Goal: Task Accomplishment & Management: Use online tool/utility

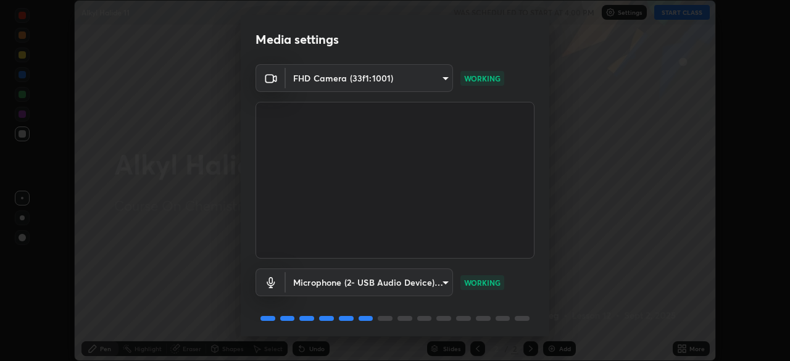
scroll to position [44, 0]
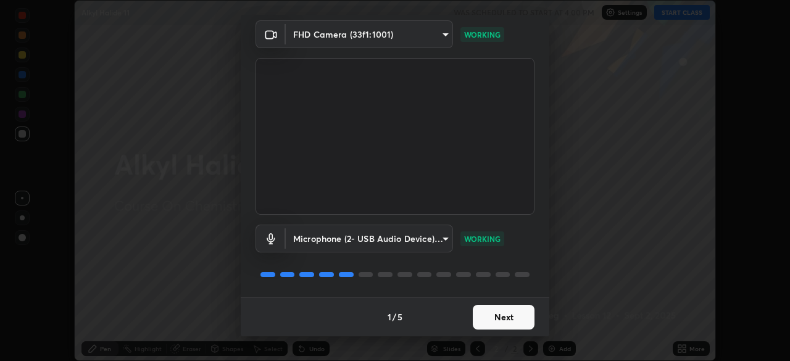
click at [502, 313] on button "Next" at bounding box center [504, 317] width 62 height 25
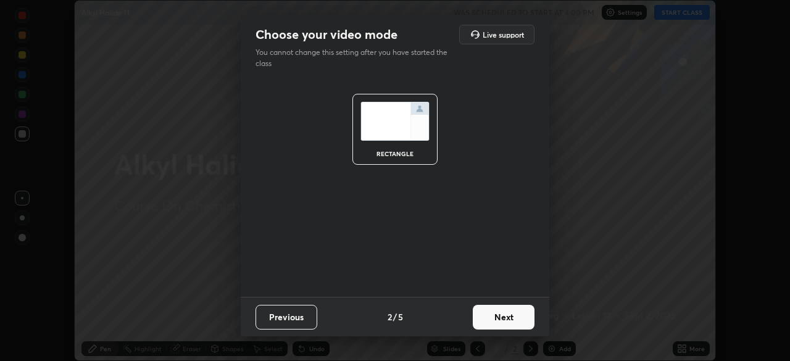
scroll to position [0, 0]
click at [500, 317] on button "Next" at bounding box center [504, 317] width 62 height 25
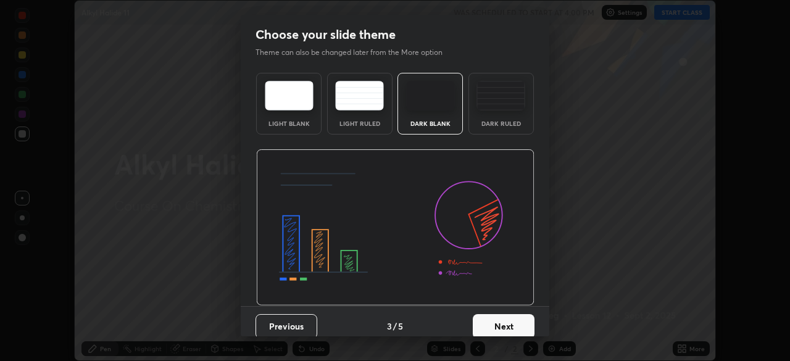
click at [506, 324] on button "Next" at bounding box center [504, 326] width 62 height 25
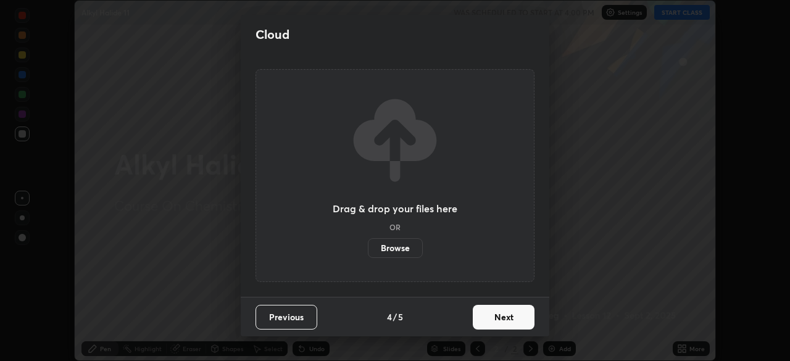
click at [506, 318] on button "Next" at bounding box center [504, 317] width 62 height 25
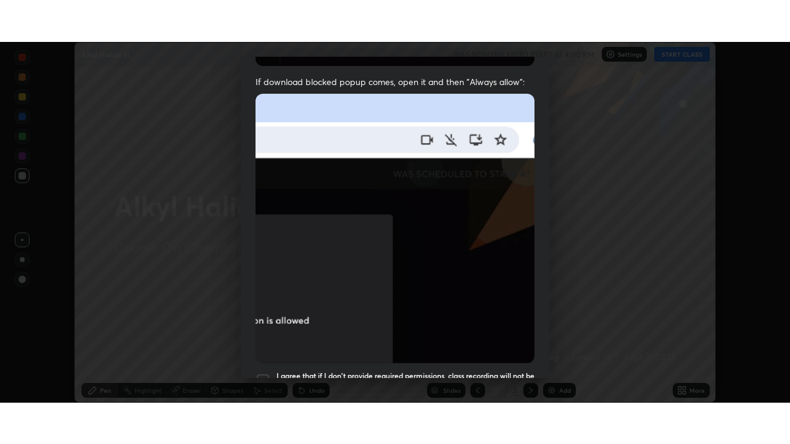
scroll to position [295, 0]
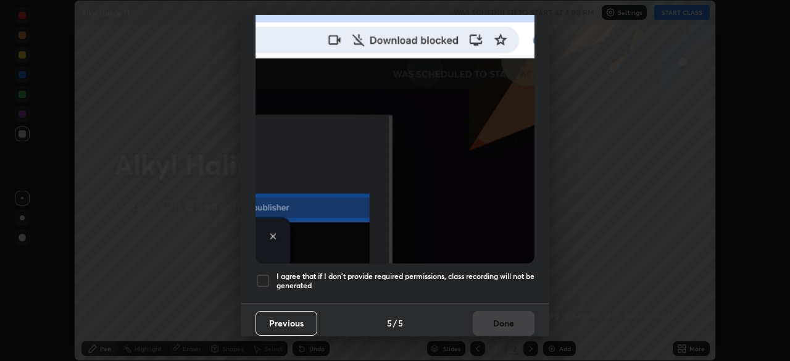
click at [265, 275] on div at bounding box center [262, 280] width 15 height 15
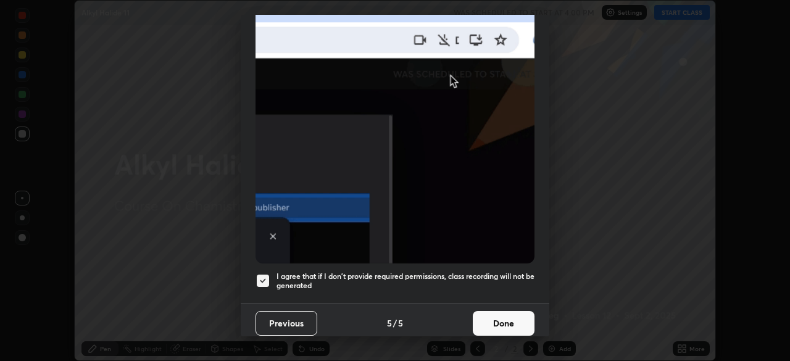
click at [505, 320] on button "Done" at bounding box center [504, 323] width 62 height 25
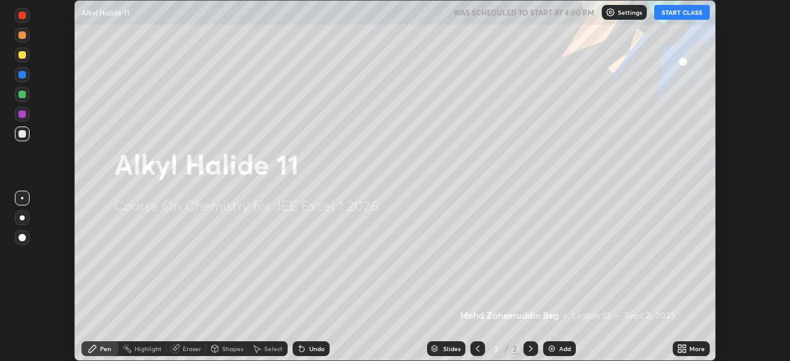
click at [685, 15] on button "START CLASS" at bounding box center [682, 12] width 56 height 15
click at [554, 353] on img at bounding box center [552, 349] width 10 height 10
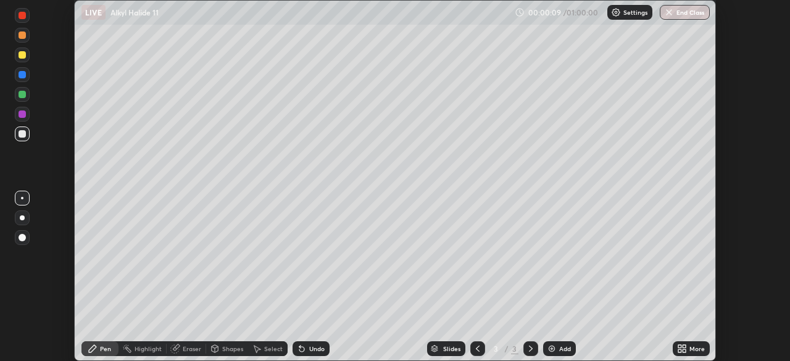
click at [684, 352] on icon at bounding box center [683, 350] width 3 height 3
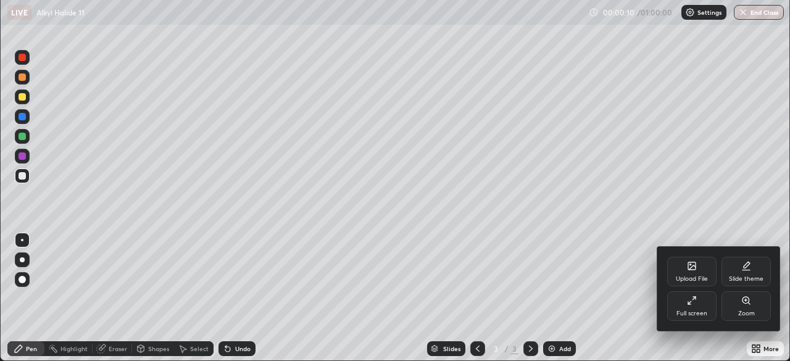
scroll to position [444, 790]
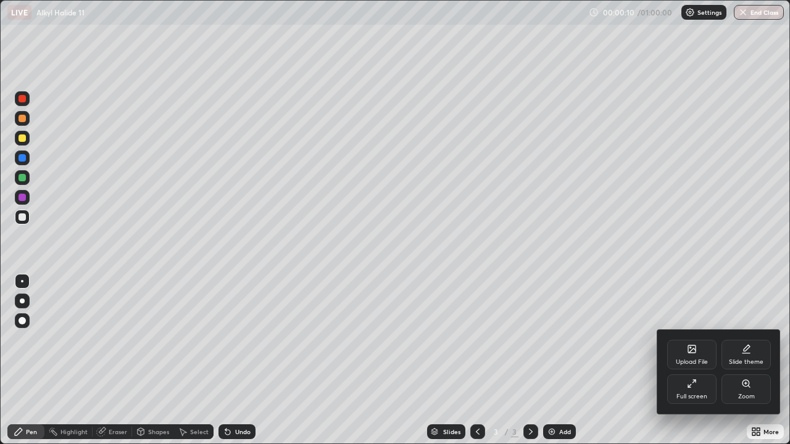
click at [623, 360] on div at bounding box center [395, 222] width 790 height 444
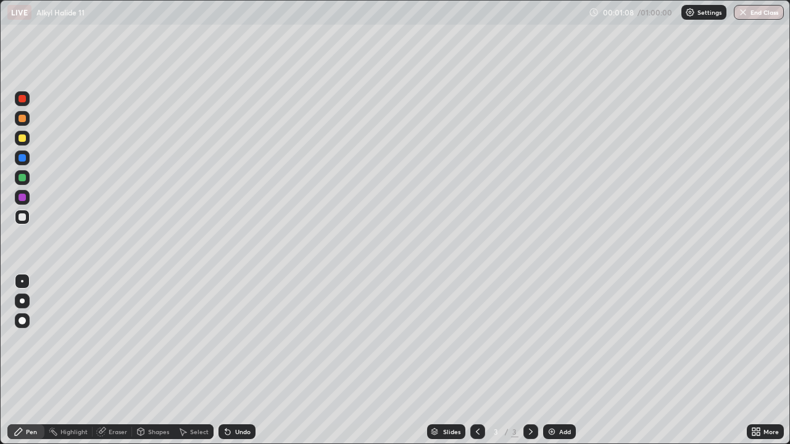
click at [194, 360] on div "Select" at bounding box center [199, 432] width 19 height 6
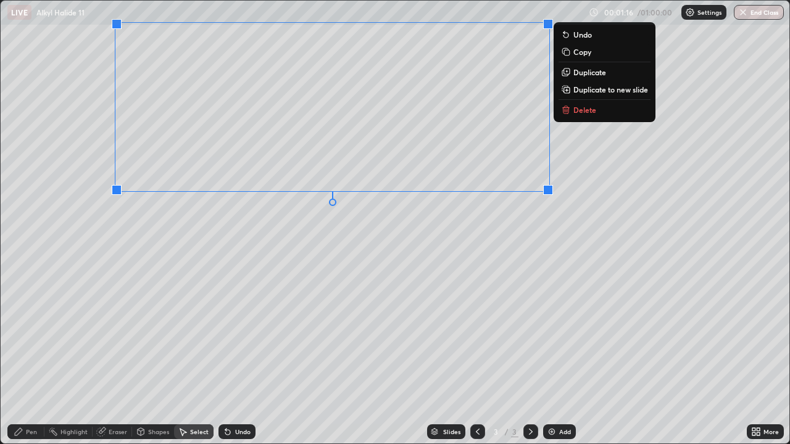
click at [271, 240] on div "0 ° Undo Copy Duplicate Duplicate to new slide Delete" at bounding box center [395, 222] width 788 height 443
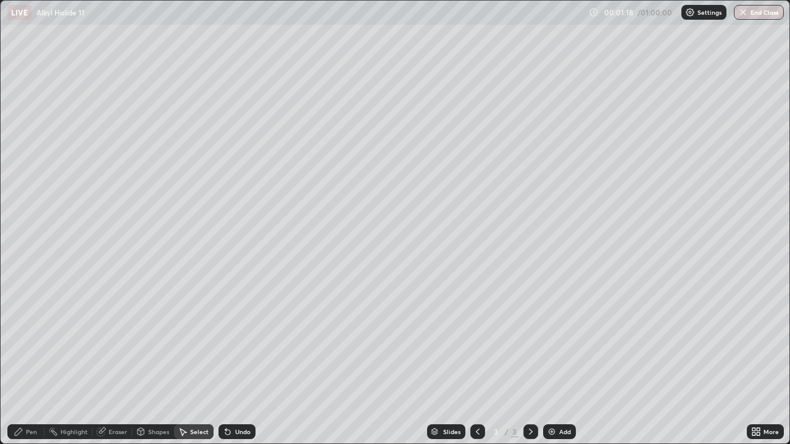
click at [33, 360] on div "Pen" at bounding box center [31, 432] width 11 height 6
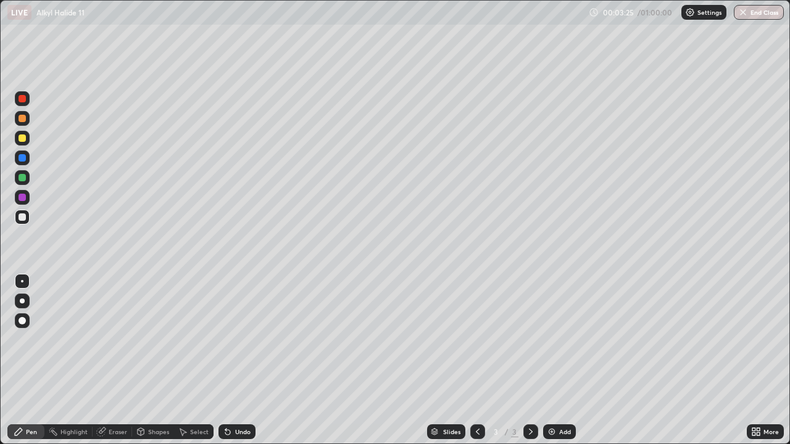
click at [120, 360] on div "Eraser" at bounding box center [112, 431] width 39 height 15
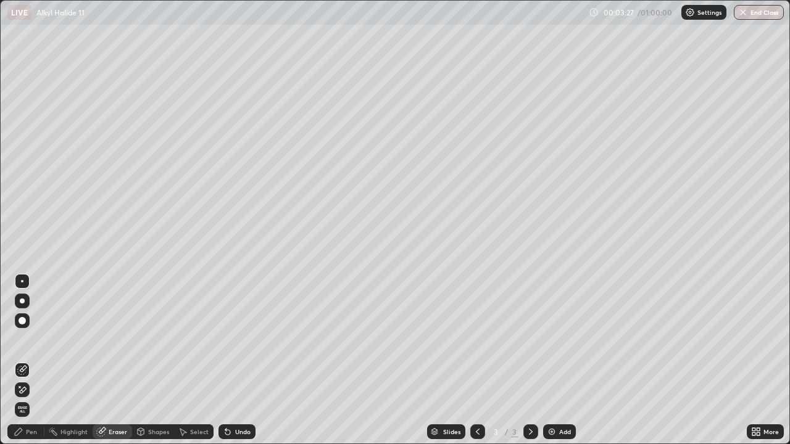
click at [36, 360] on div "Pen" at bounding box center [25, 431] width 37 height 15
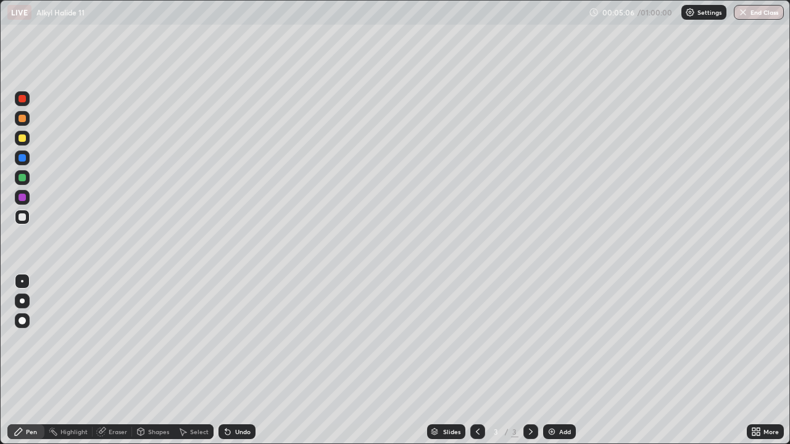
click at [550, 360] on img at bounding box center [552, 432] width 10 height 10
click at [120, 360] on div "Eraser" at bounding box center [118, 432] width 19 height 6
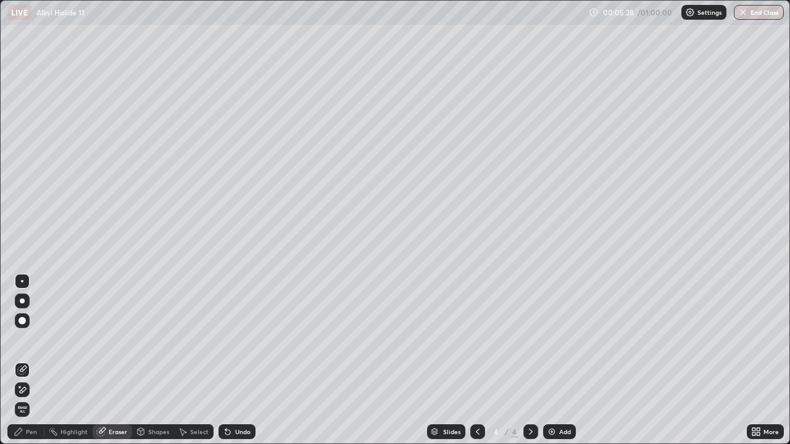
click at [15, 360] on div "Pen" at bounding box center [25, 431] width 37 height 15
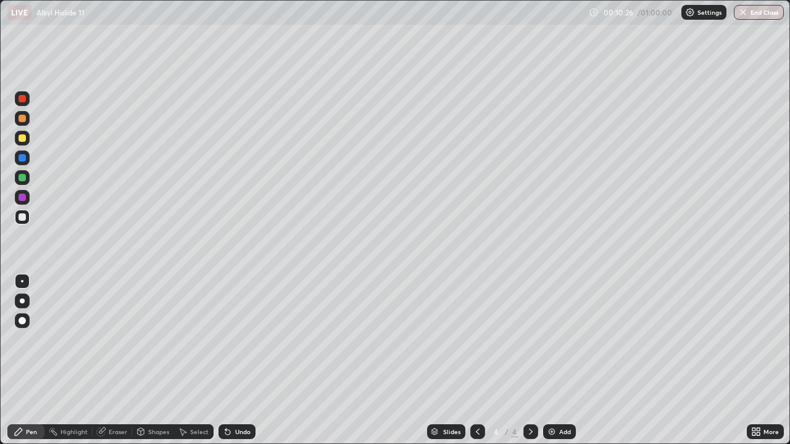
click at [116, 360] on div "Eraser" at bounding box center [112, 431] width 39 height 15
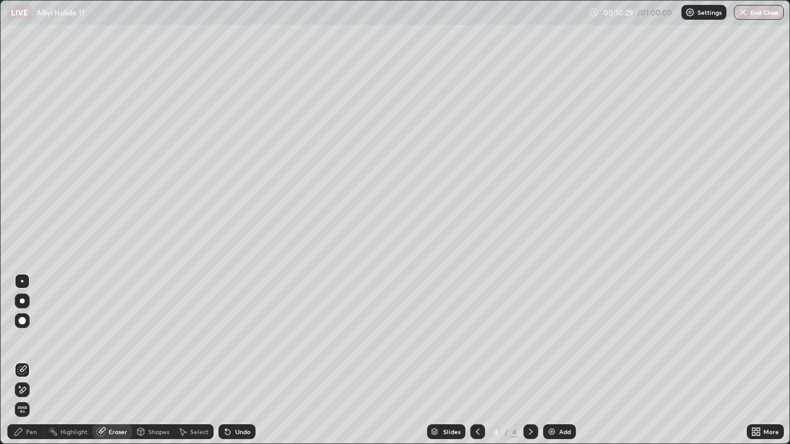
click at [32, 360] on div "Pen" at bounding box center [31, 432] width 11 height 6
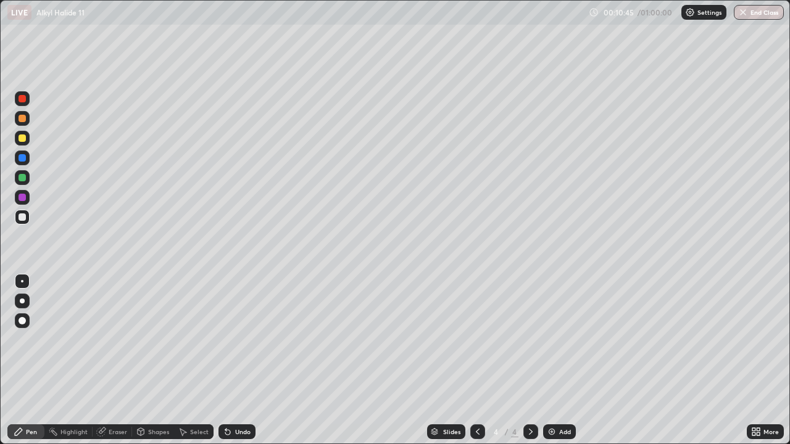
click at [549, 360] on img at bounding box center [552, 432] width 10 height 10
click at [117, 360] on div "Eraser" at bounding box center [112, 431] width 39 height 15
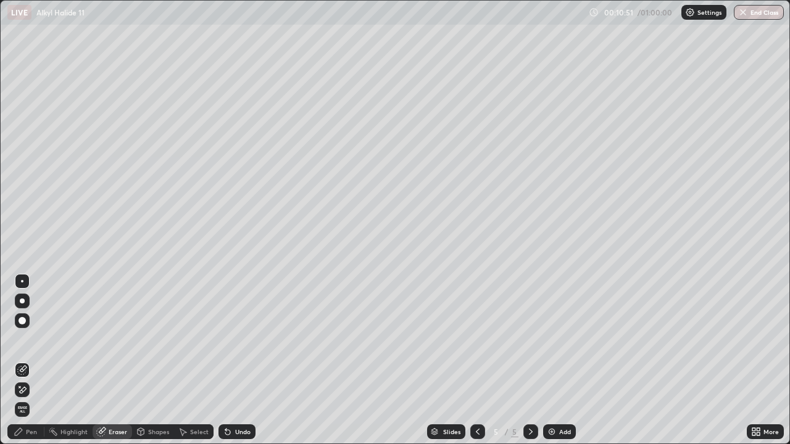
click at [22, 360] on icon at bounding box center [19, 432] width 10 height 10
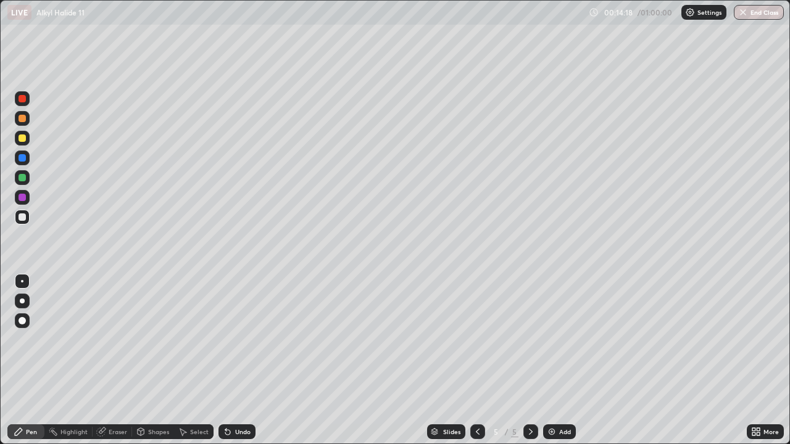
click at [550, 360] on img at bounding box center [552, 432] width 10 height 10
click at [553, 360] on img at bounding box center [552, 432] width 10 height 10
click at [68, 360] on div "Highlight" at bounding box center [73, 432] width 27 height 6
click at [110, 360] on div "Eraser" at bounding box center [118, 432] width 19 height 6
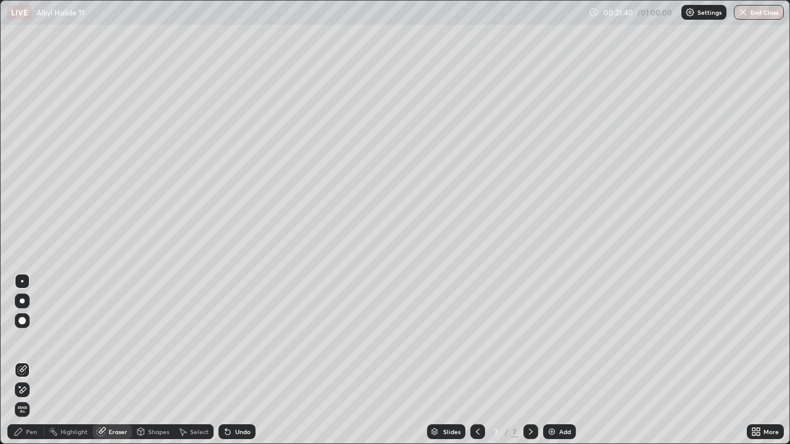
click at [31, 360] on div "Pen" at bounding box center [25, 431] width 37 height 15
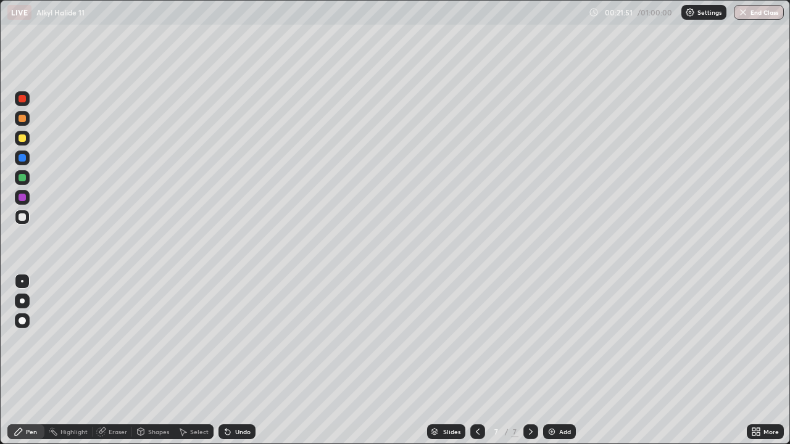
click at [118, 360] on div "Eraser" at bounding box center [118, 432] width 19 height 6
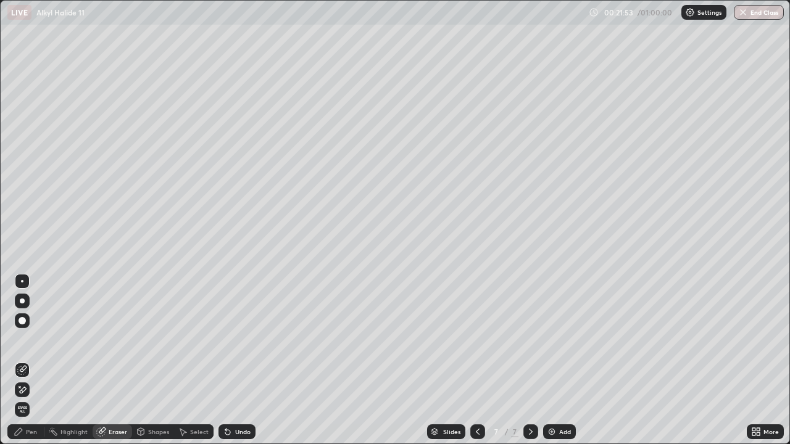
click at [29, 360] on div "Pen" at bounding box center [31, 432] width 11 height 6
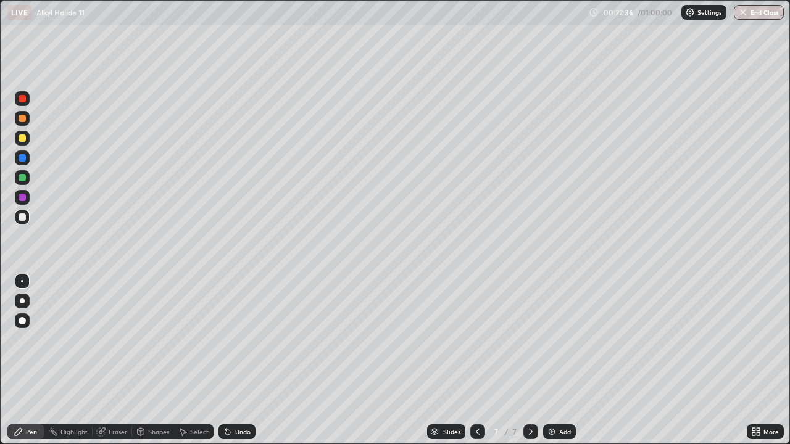
click at [106, 360] on div "Eraser" at bounding box center [112, 431] width 39 height 15
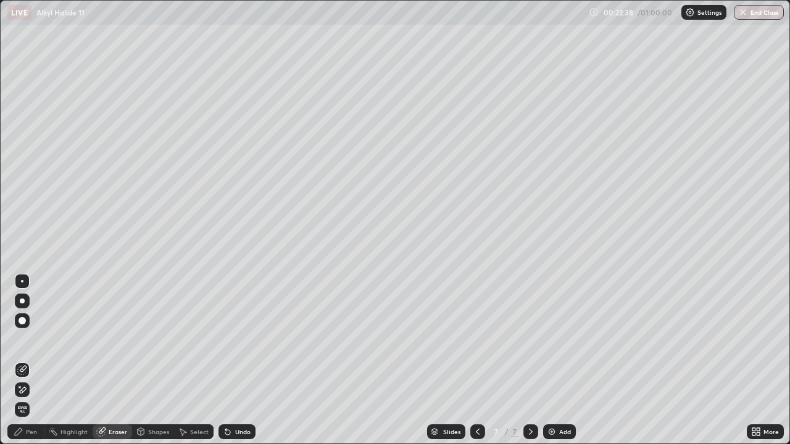
click at [29, 360] on div "Pen" at bounding box center [31, 432] width 11 height 6
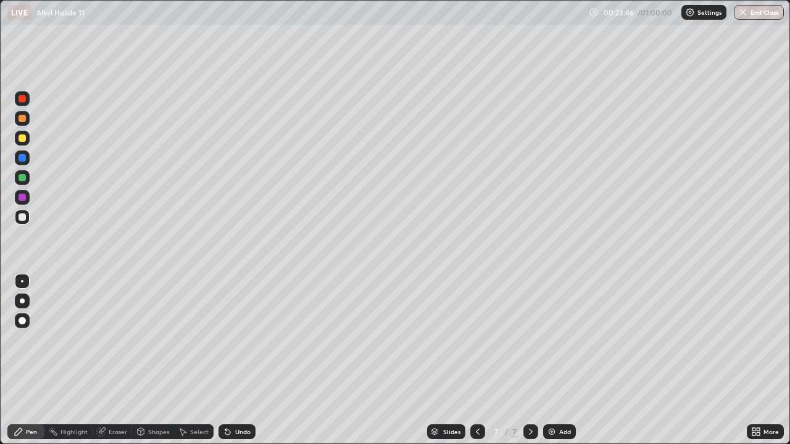
click at [112, 360] on div "Eraser" at bounding box center [112, 431] width 39 height 15
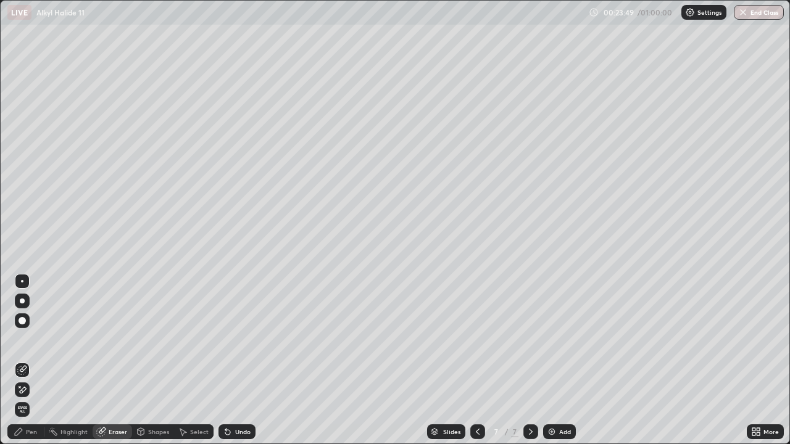
click at [24, 360] on div "Pen" at bounding box center [25, 431] width 37 height 15
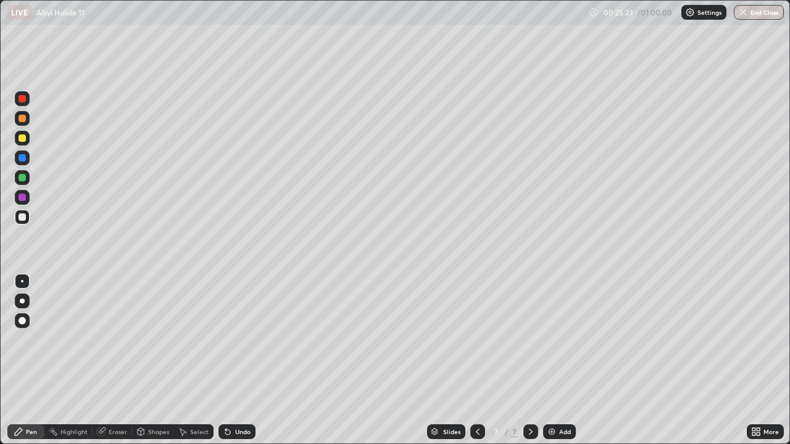
click at [552, 360] on img at bounding box center [552, 432] width 10 height 10
click at [548, 360] on img at bounding box center [552, 432] width 10 height 10
click at [196, 360] on div "Select" at bounding box center [199, 432] width 19 height 6
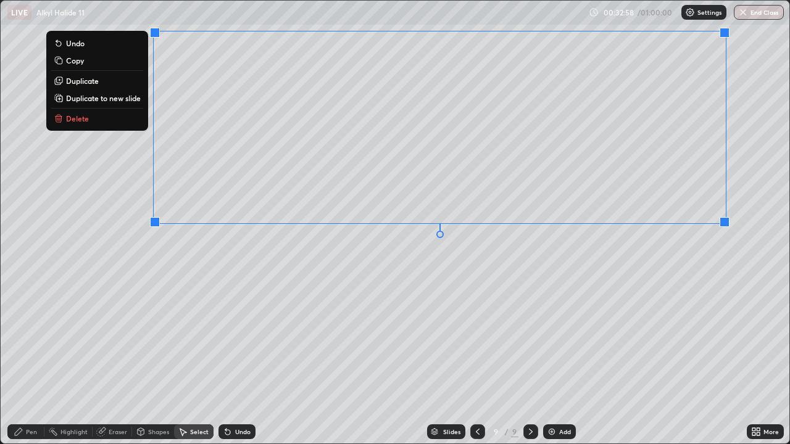
click at [685, 246] on div "0 ° Undo Copy Duplicate Duplicate to new slide Delete" at bounding box center [395, 222] width 788 height 443
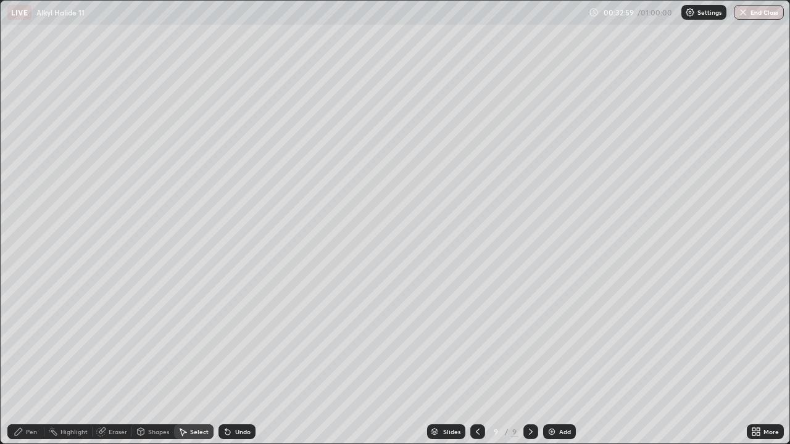
click at [33, 360] on div "Pen" at bounding box center [25, 431] width 37 height 15
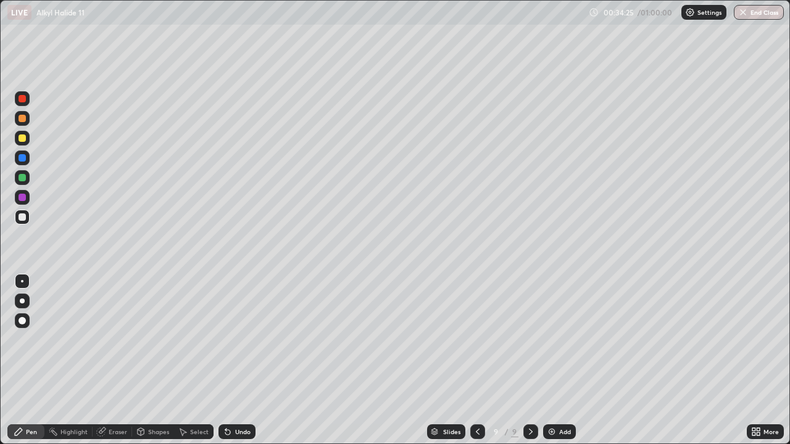
click at [547, 360] on img at bounding box center [552, 432] width 10 height 10
click at [156, 360] on div "Shapes" at bounding box center [158, 432] width 21 height 6
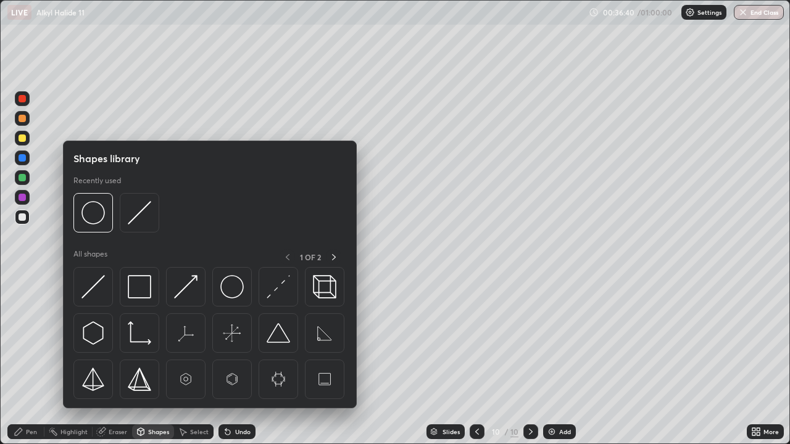
click at [115, 360] on div "Eraser" at bounding box center [118, 432] width 19 height 6
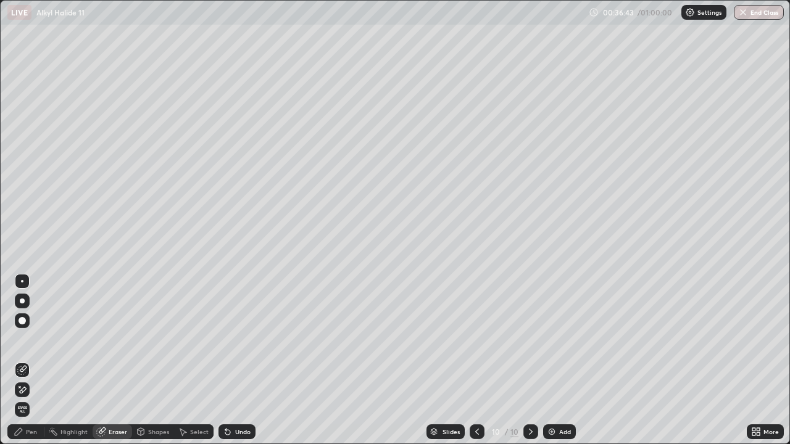
click at [33, 360] on div "Pen" at bounding box center [25, 431] width 37 height 15
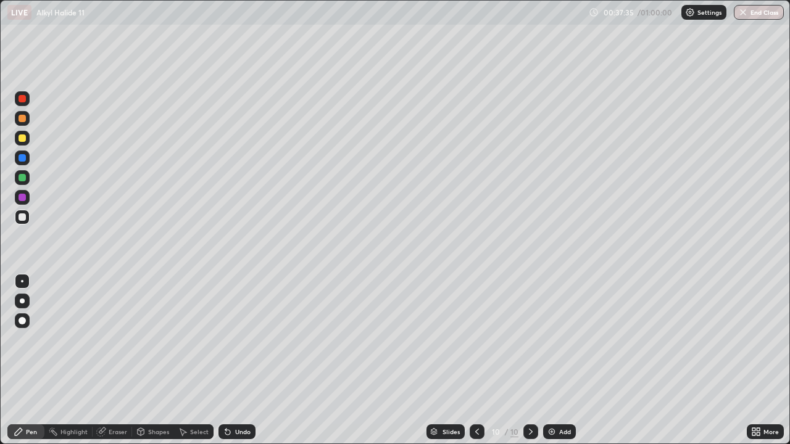
click at [552, 360] on img at bounding box center [552, 432] width 10 height 10
click at [115, 360] on div "Eraser" at bounding box center [118, 432] width 19 height 6
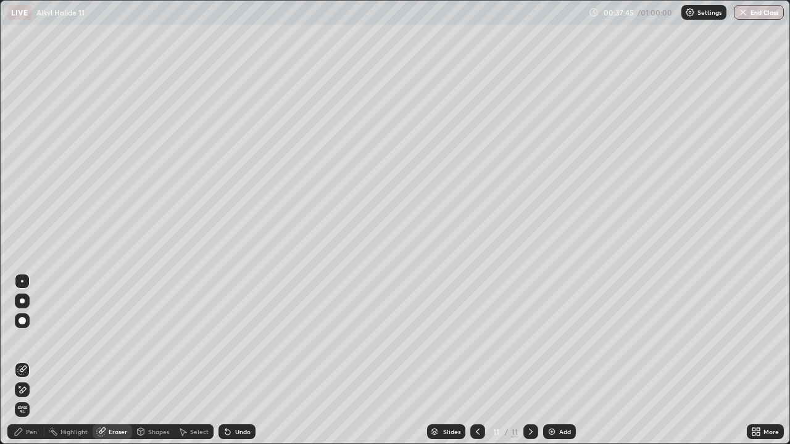
click at [39, 360] on div "Pen" at bounding box center [25, 431] width 37 height 15
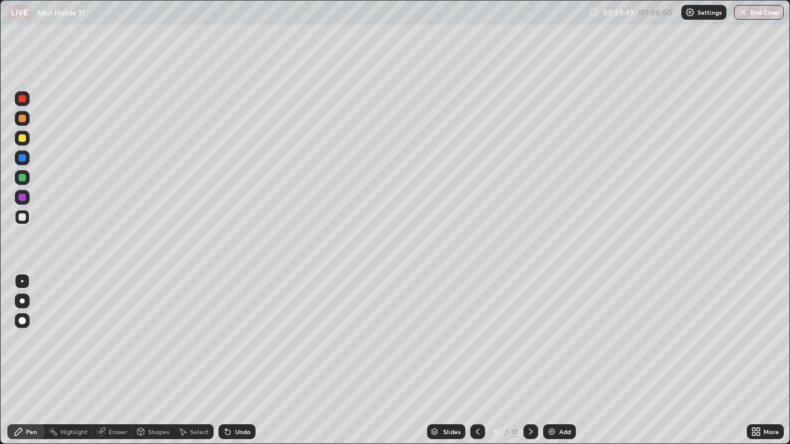
click at [543, 360] on div "Add" at bounding box center [559, 431] width 33 height 15
click at [196, 360] on div "Select" at bounding box center [199, 432] width 19 height 6
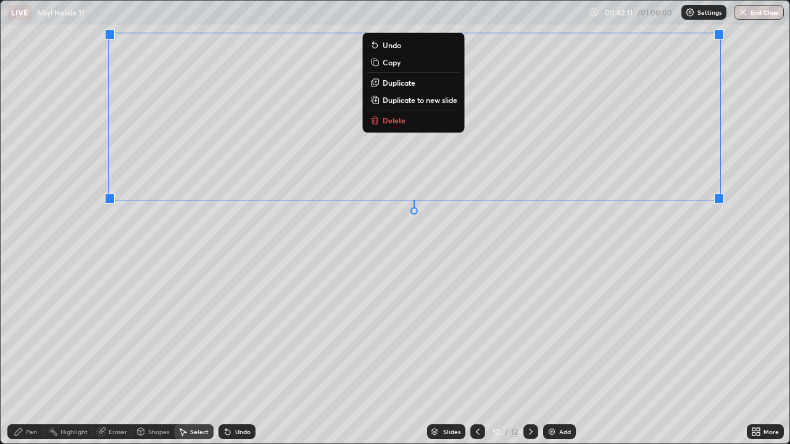
click at [121, 238] on div "0 ° Undo Copy Duplicate Duplicate to new slide Delete" at bounding box center [395, 222] width 788 height 443
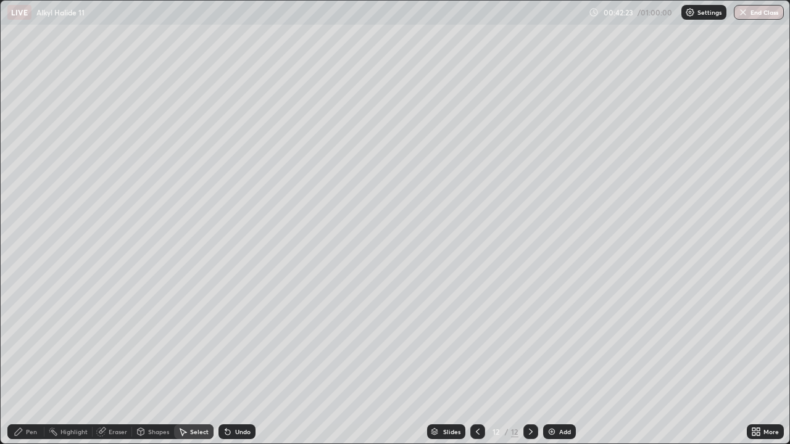
click at [35, 236] on div "Erase all" at bounding box center [22, 222] width 30 height 395
click at [32, 360] on div "Pen" at bounding box center [31, 432] width 11 height 6
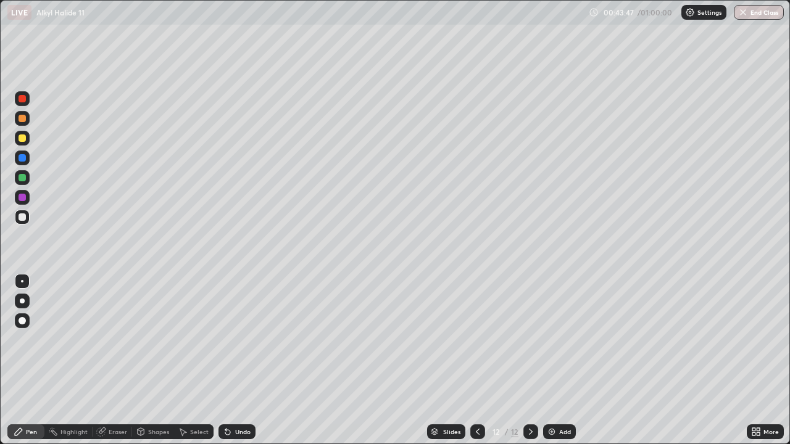
click at [200, 360] on div "Select" at bounding box center [199, 432] width 19 height 6
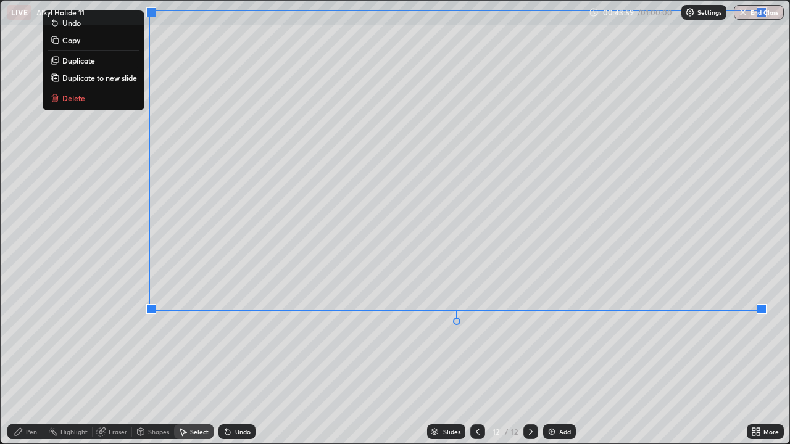
click at [392, 339] on div "0 ° Undo Copy Duplicate Duplicate to new slide Delete" at bounding box center [395, 222] width 788 height 443
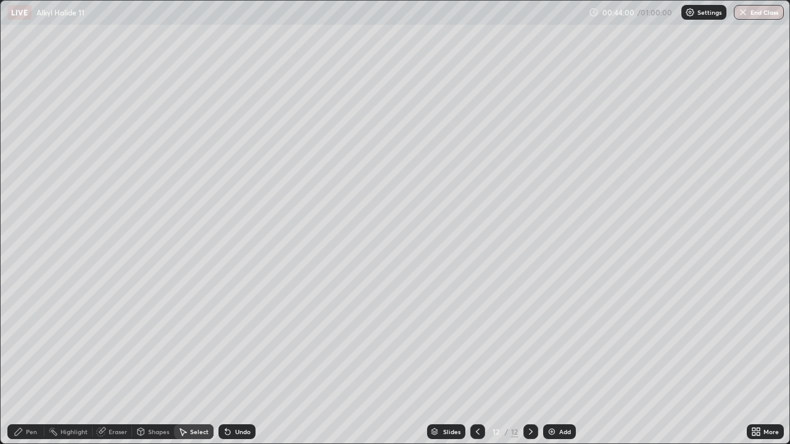
click at [24, 360] on div "Pen" at bounding box center [25, 431] width 37 height 15
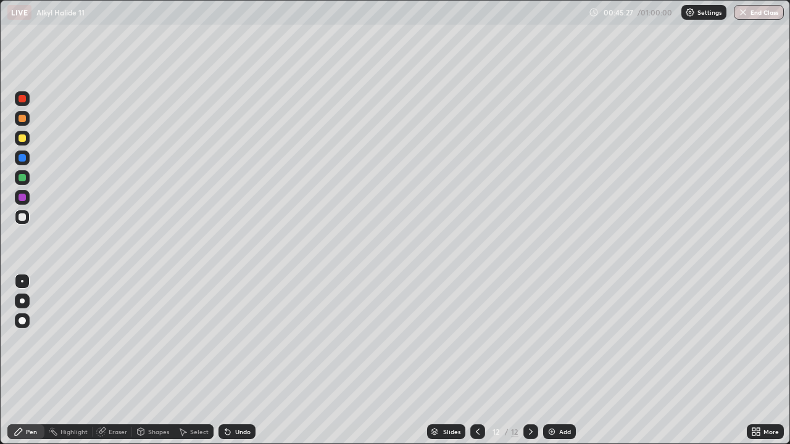
click at [551, 360] on img at bounding box center [552, 432] width 10 height 10
click at [199, 360] on div "Select" at bounding box center [199, 432] width 19 height 6
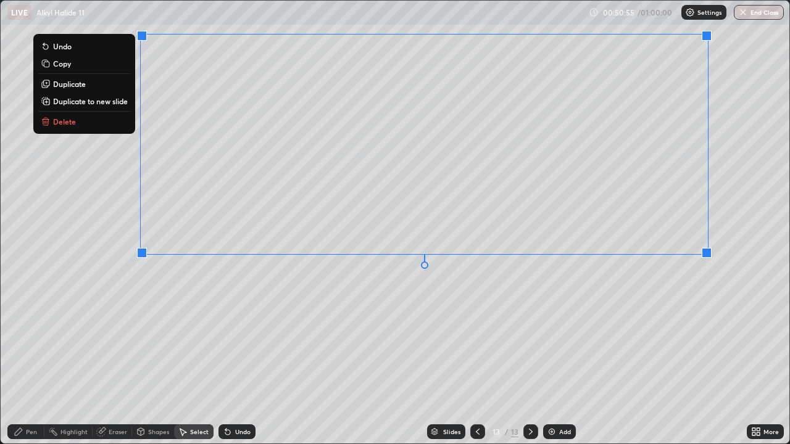
click at [674, 270] on div "0 ° Undo Copy Duplicate Duplicate to new slide Delete" at bounding box center [395, 222] width 788 height 443
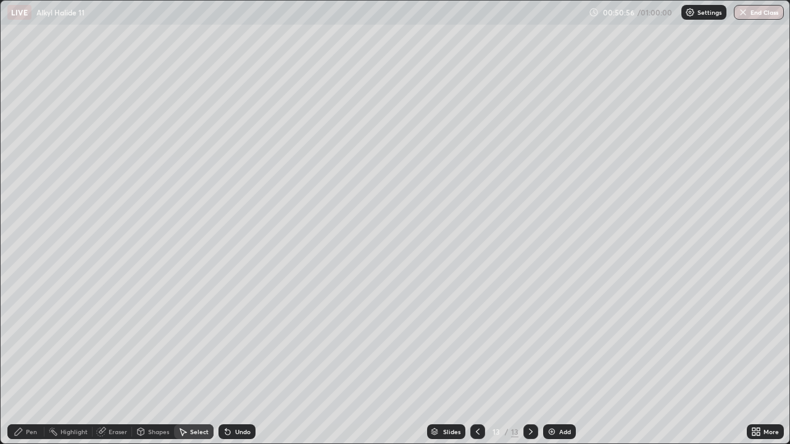
click at [35, 360] on div "Pen" at bounding box center [31, 432] width 11 height 6
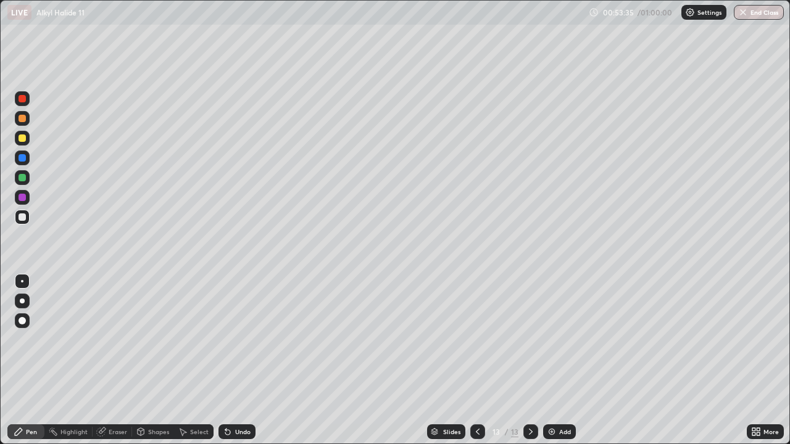
click at [550, 360] on img at bounding box center [552, 432] width 10 height 10
click at [110, 360] on div "Eraser" at bounding box center [118, 432] width 19 height 6
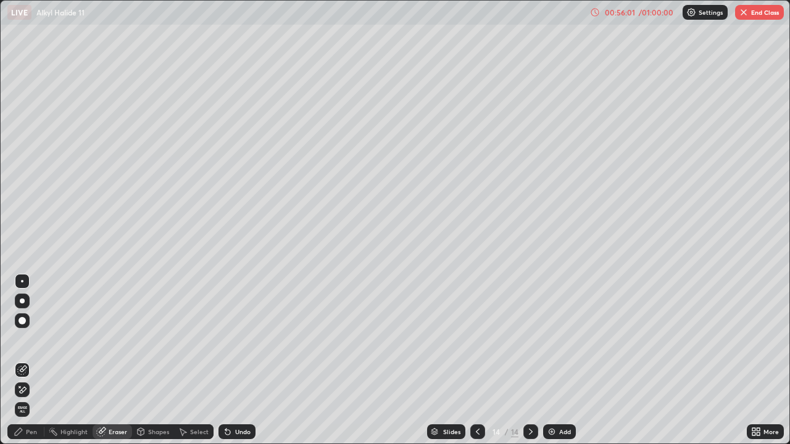
click at [27, 360] on div "Pen" at bounding box center [31, 432] width 11 height 6
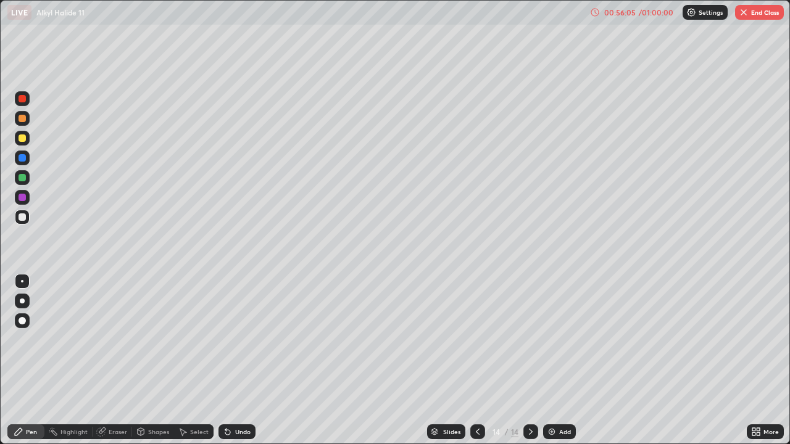
click at [665, 360] on div "Slides 14 / 14 Add" at bounding box center [500, 431] width 491 height 25
click at [196, 360] on div "Select" at bounding box center [199, 432] width 19 height 6
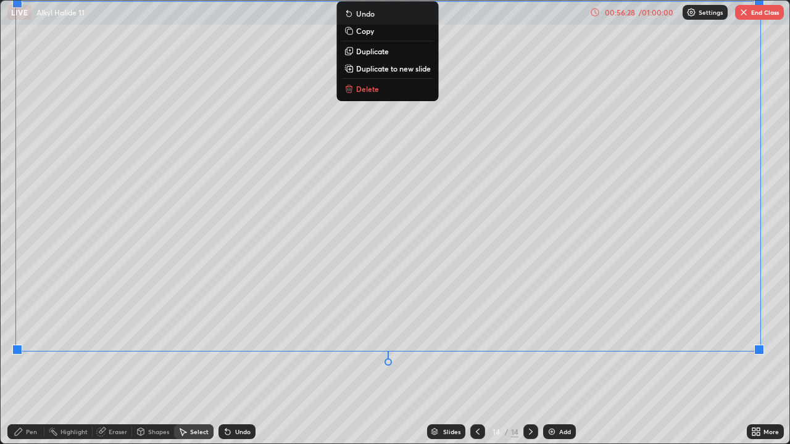
click at [31, 360] on div "Pen" at bounding box center [31, 432] width 11 height 6
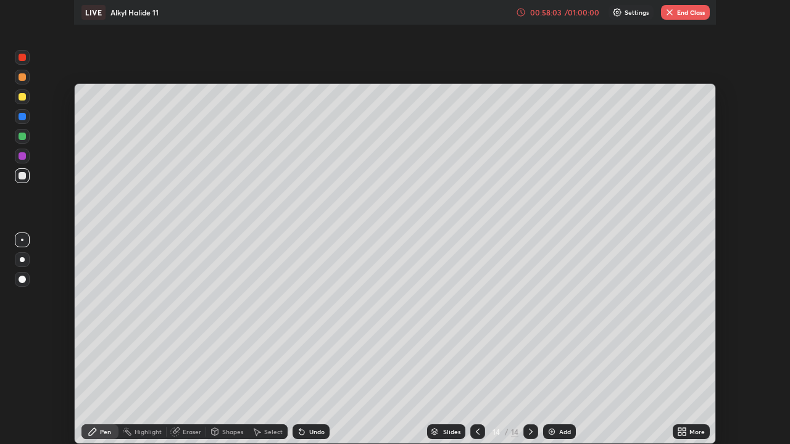
scroll to position [61329, 60900]
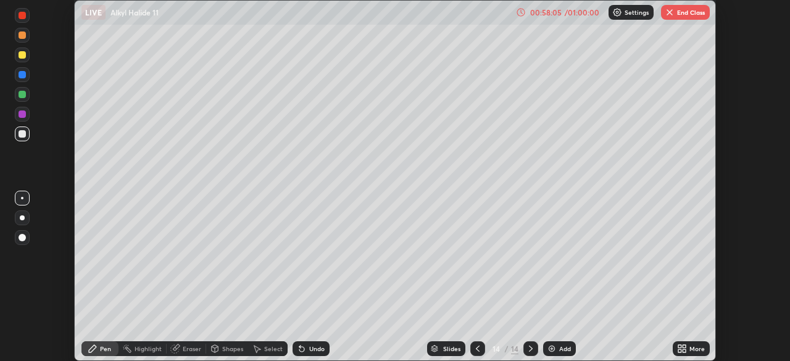
click at [682, 11] on button "End Class" at bounding box center [685, 12] width 49 height 15
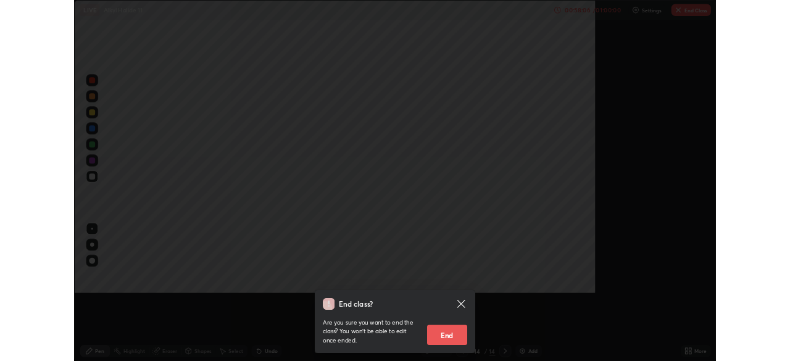
scroll to position [444, 790]
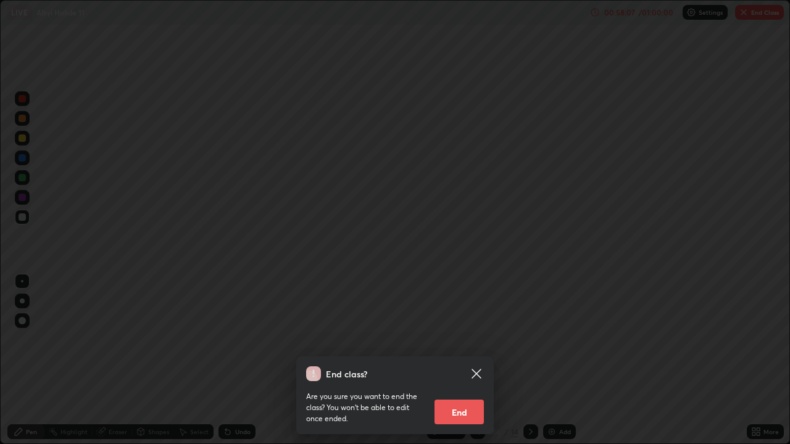
click at [527, 334] on div "End class? Are you sure you want to end the class? You won’t be able to edit on…" at bounding box center [395, 222] width 790 height 444
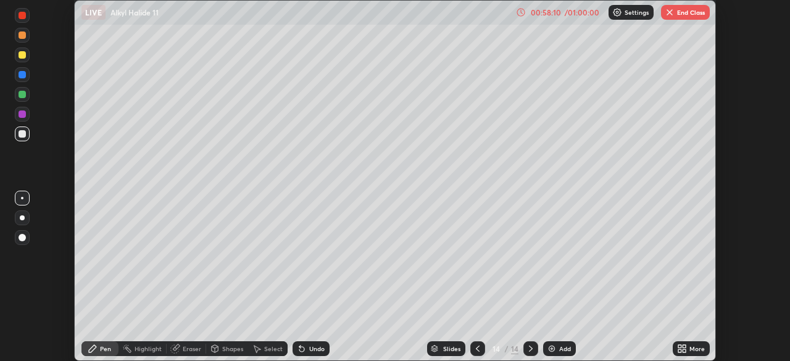
scroll to position [61329, 60900]
click at [689, 13] on button "End Class" at bounding box center [685, 12] width 49 height 15
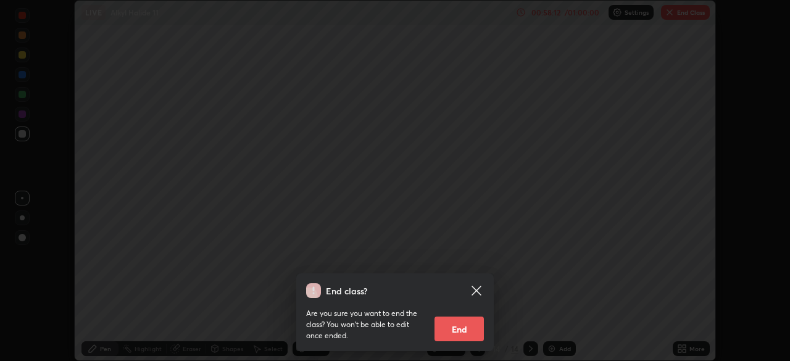
click at [457, 328] on button "End" at bounding box center [458, 328] width 49 height 25
